Goal: Navigation & Orientation: Find specific page/section

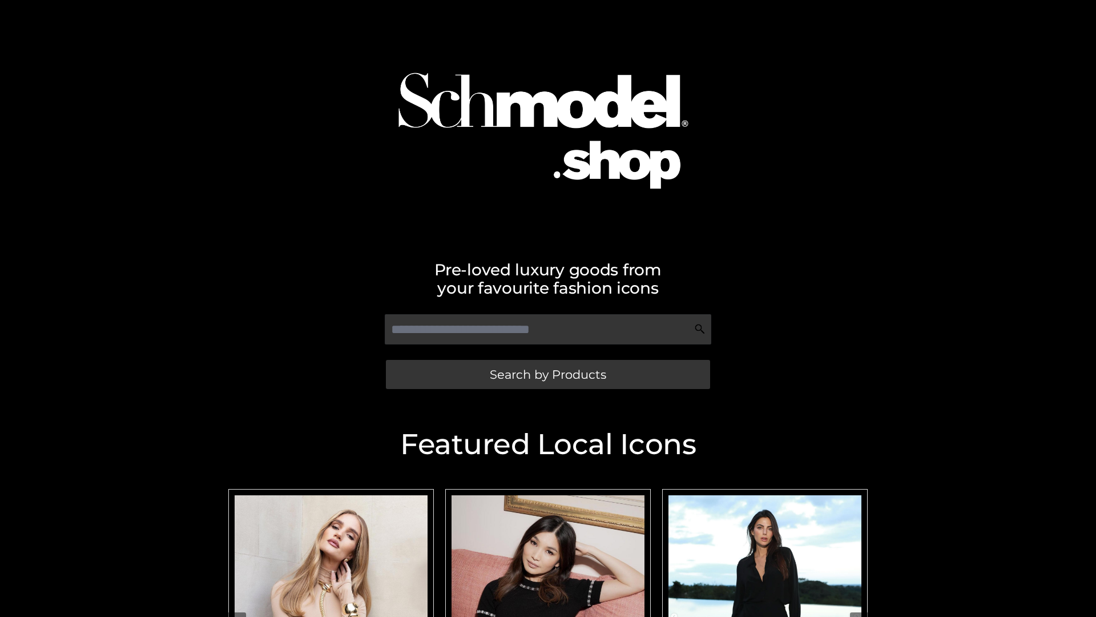
click at [548, 374] on span "Search by Products" at bounding box center [548, 374] width 116 height 12
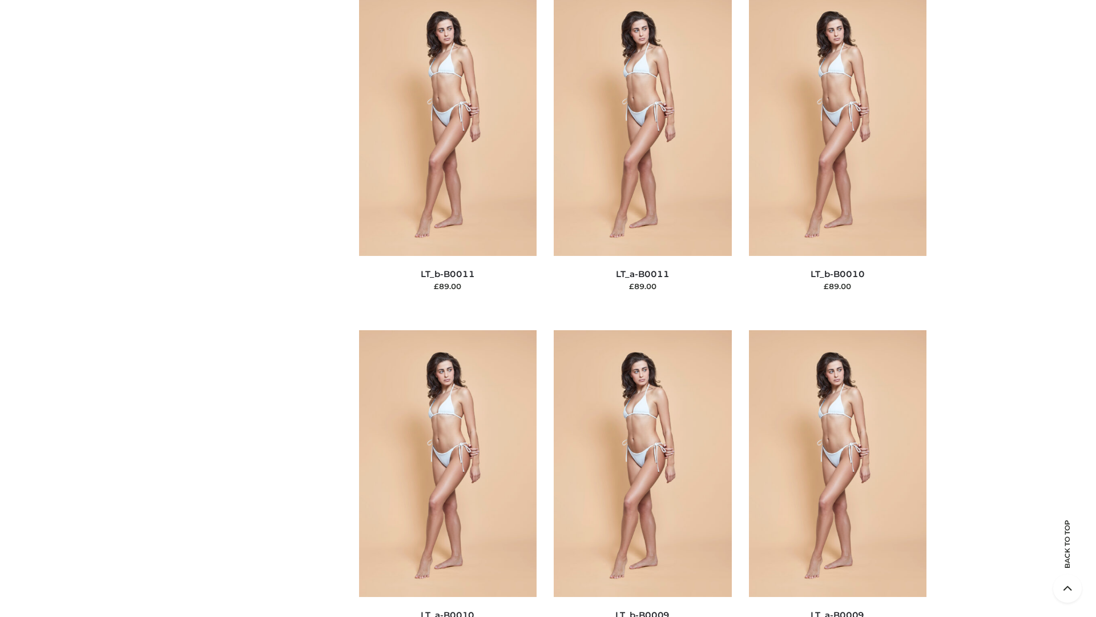
scroll to position [5128, 0]
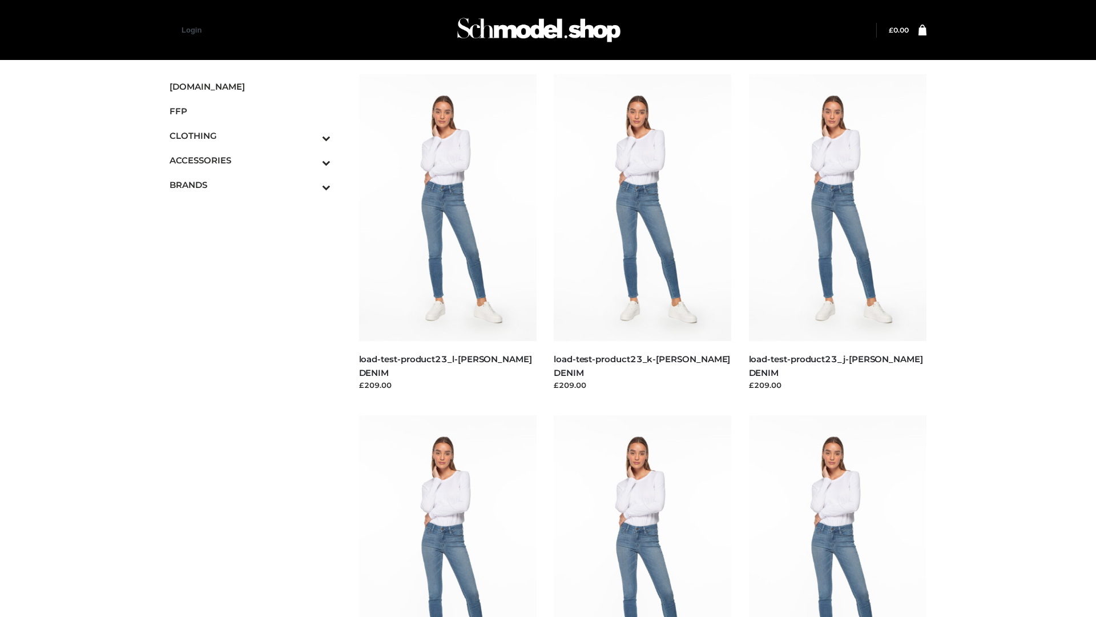
scroll to position [1001, 0]
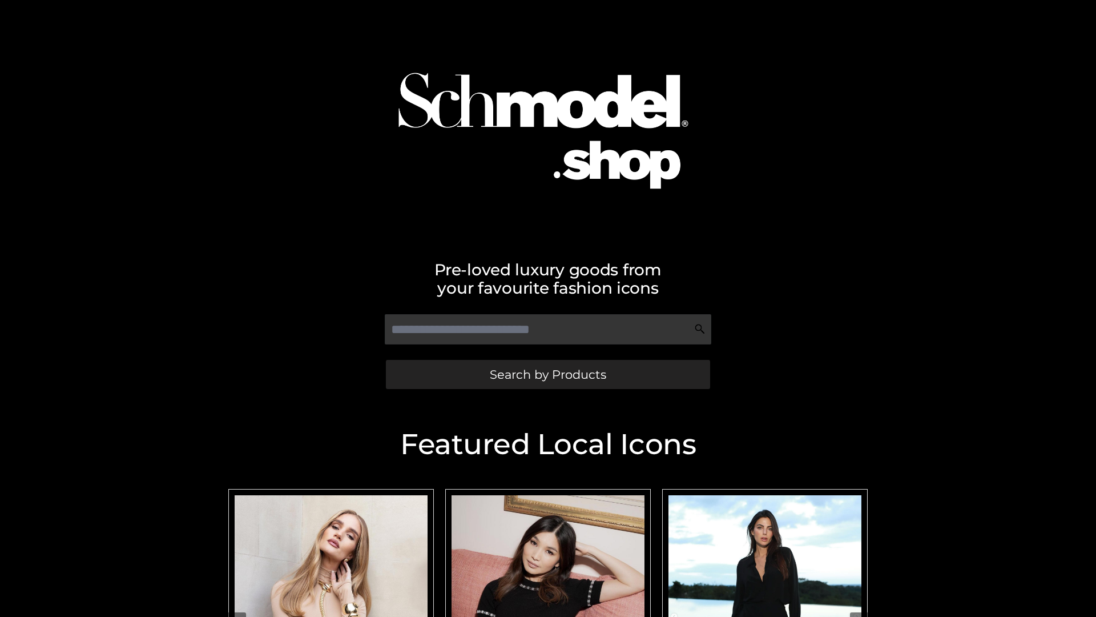
click at [548, 374] on span "Search by Products" at bounding box center [548, 374] width 116 height 12
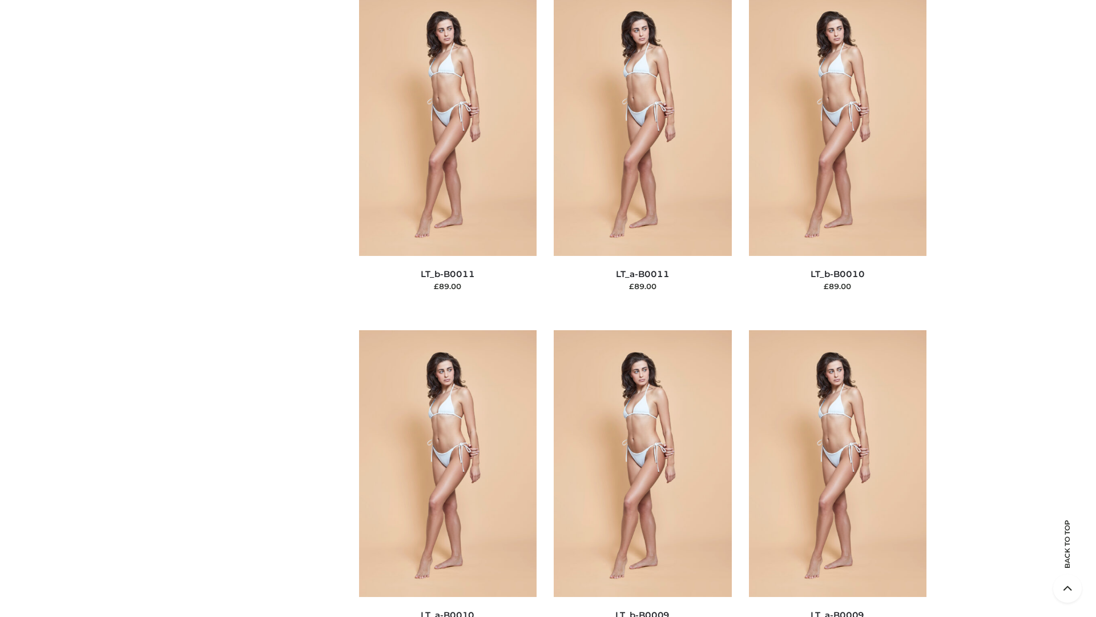
scroll to position [5128, 0]
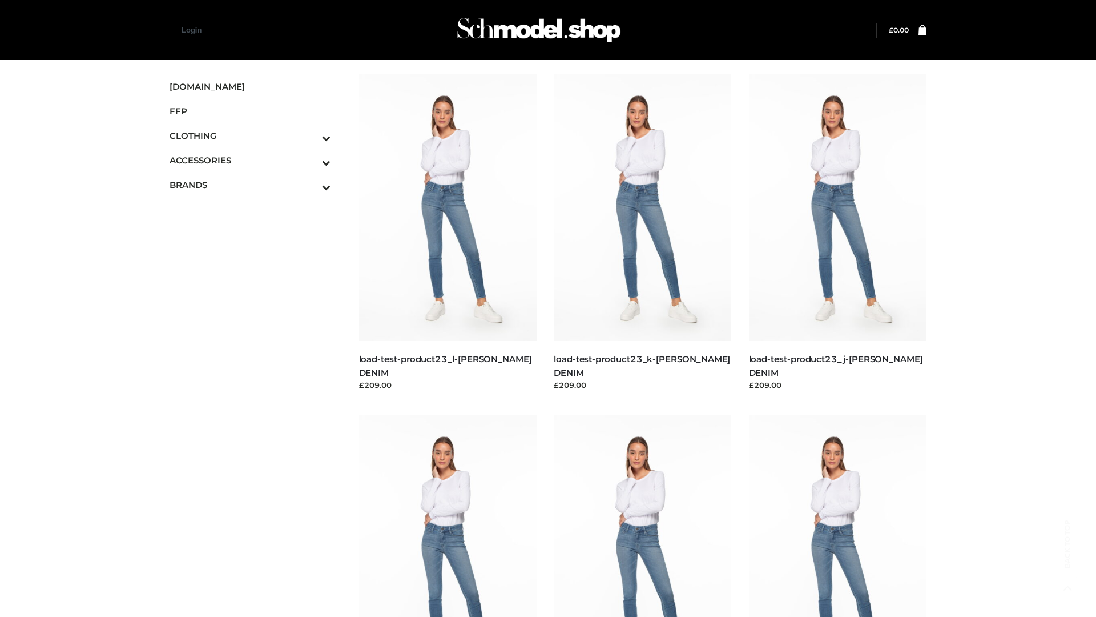
scroll to position [1001, 0]
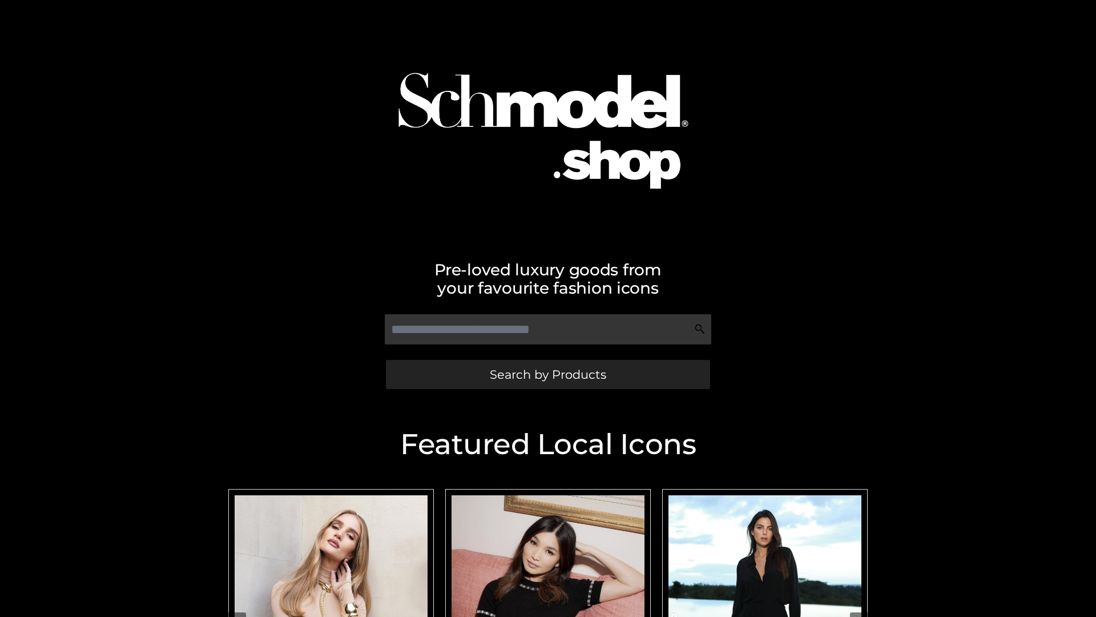
click at [548, 374] on span "Search by Products" at bounding box center [548, 374] width 116 height 12
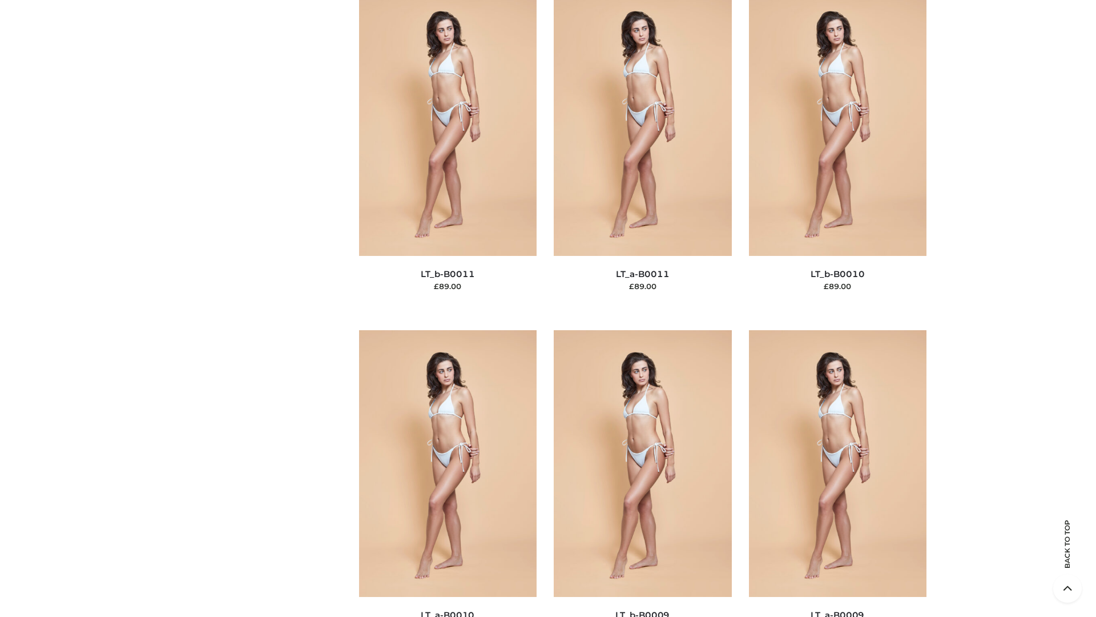
scroll to position [5128, 0]
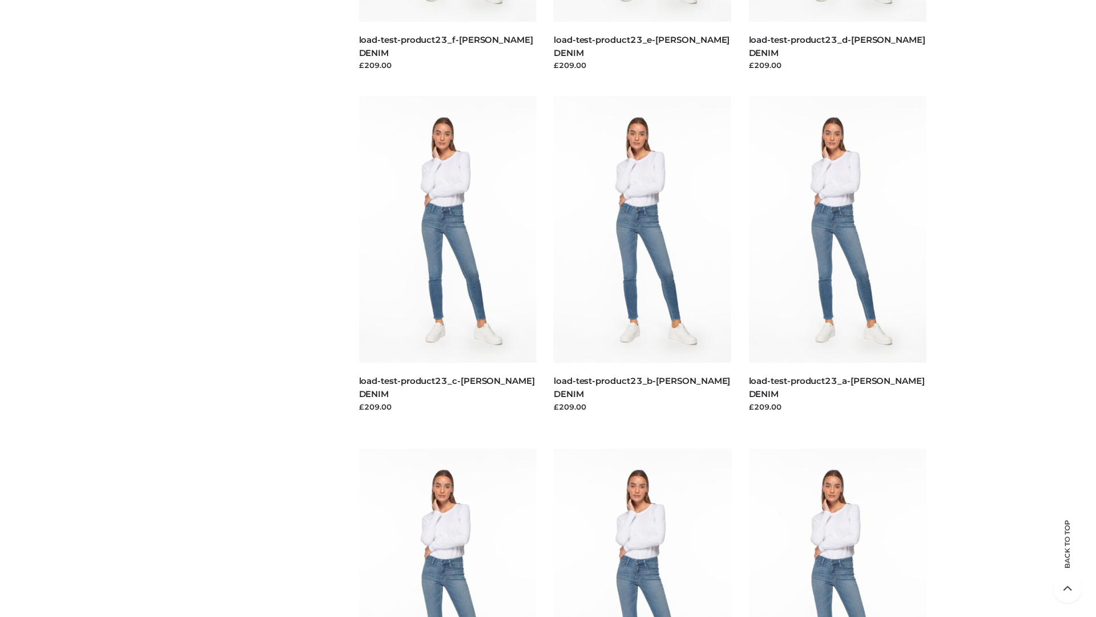
scroll to position [1001, 0]
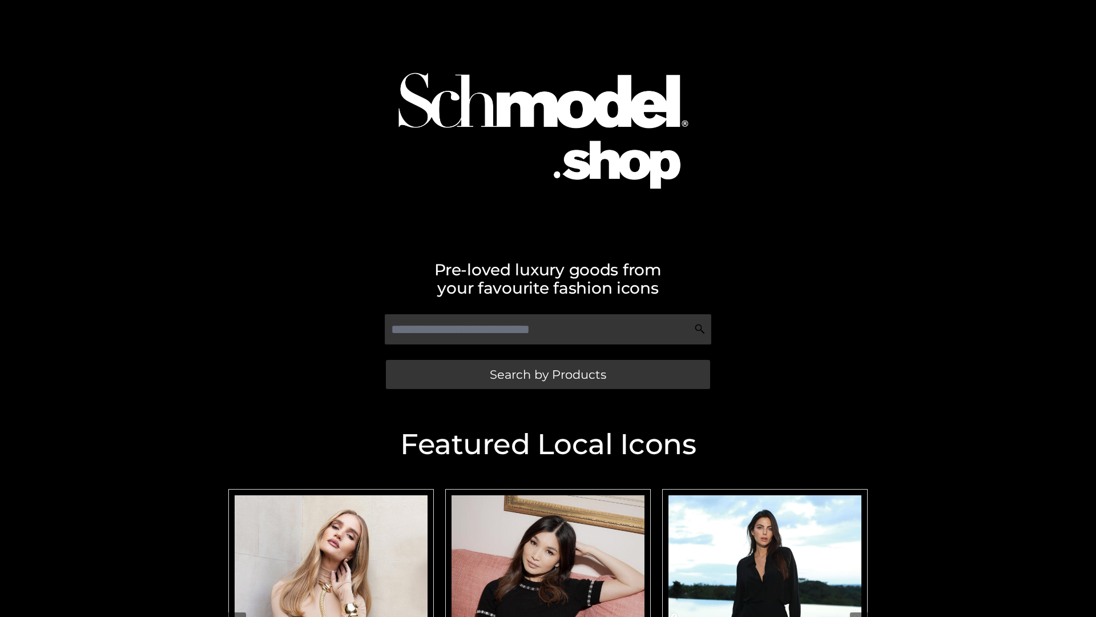
click at [548, 374] on span "Search by Products" at bounding box center [548, 374] width 116 height 12
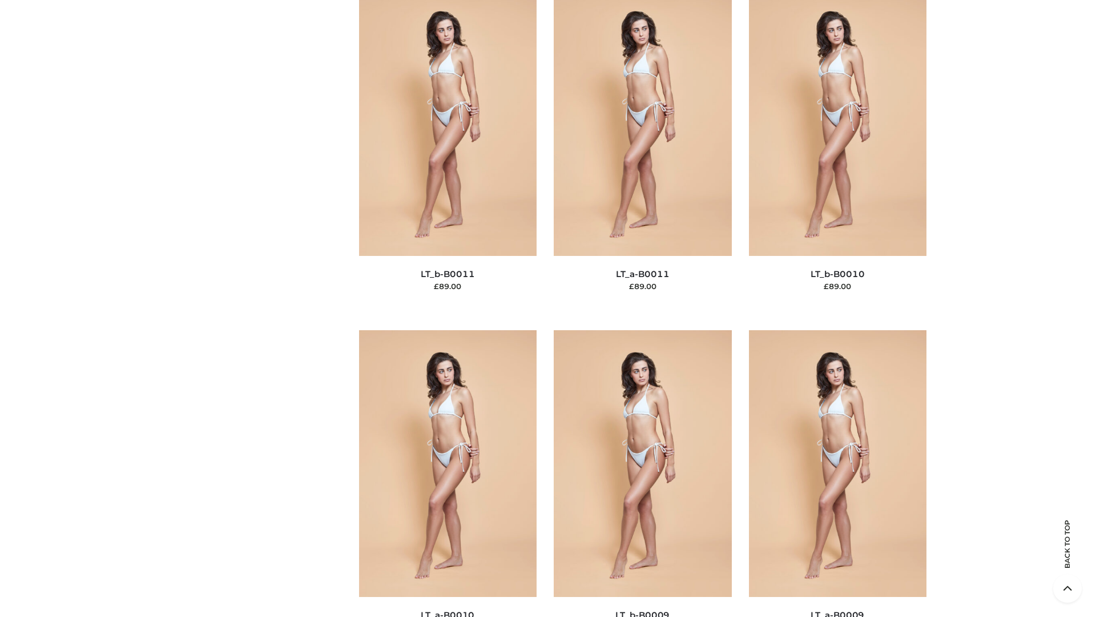
scroll to position [5128, 0]
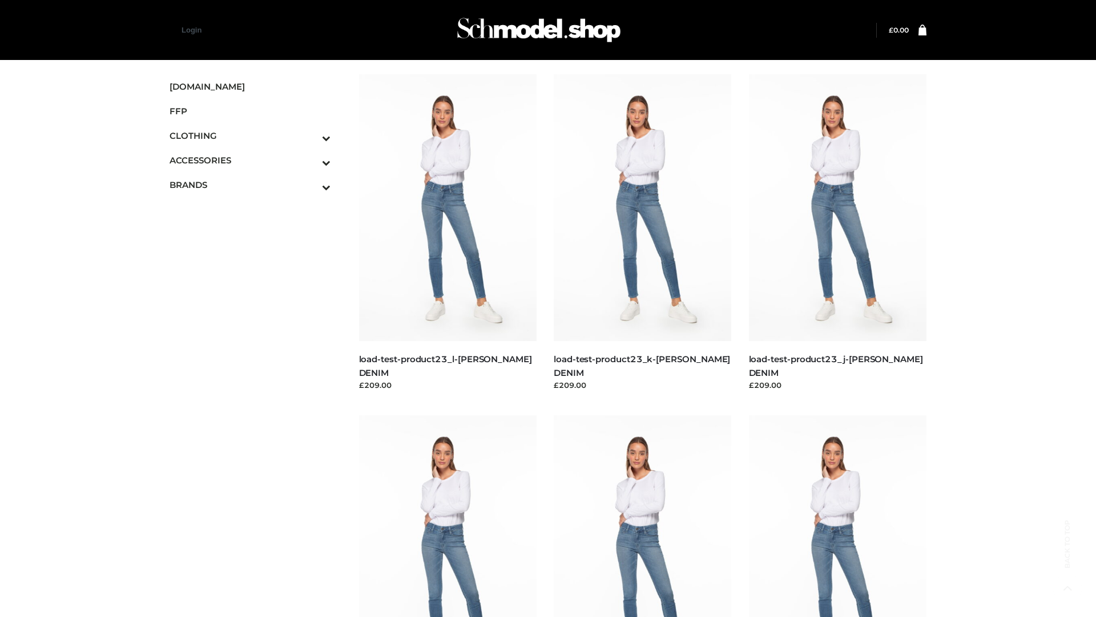
scroll to position [1001, 0]
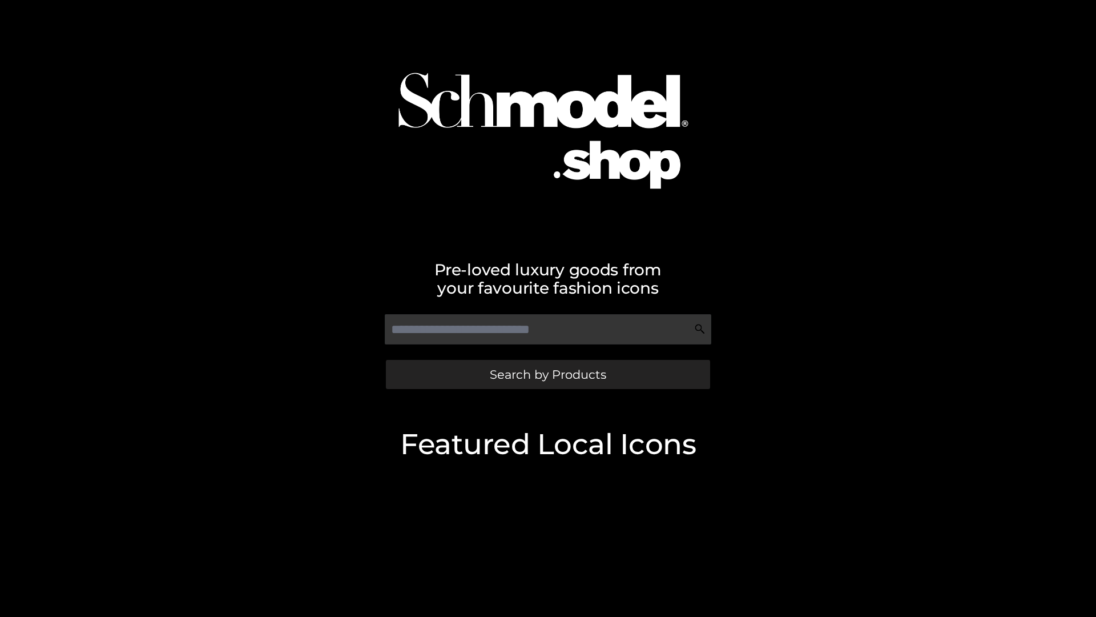
click at [548, 374] on span "Search by Products" at bounding box center [548, 374] width 116 height 12
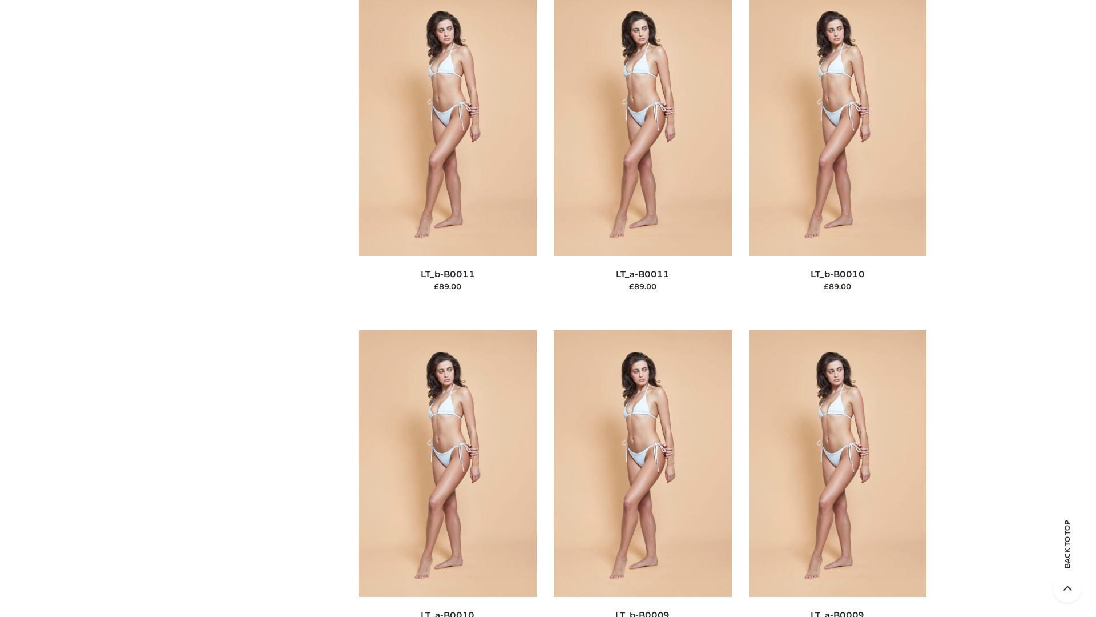
scroll to position [5128, 0]
